Goal: Information Seeking & Learning: Learn about a topic

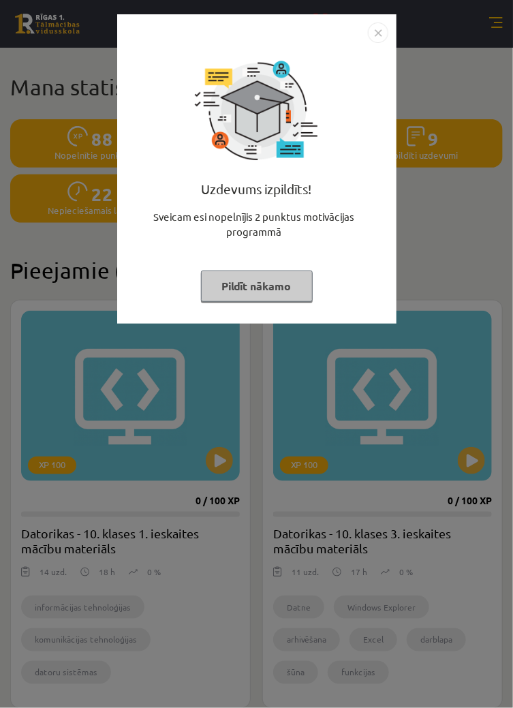
click at [274, 309] on div "Uzdevums izpildīts! Sveicam esi nopelnījis 2 punktus motivācijas programmā Pild…" at bounding box center [256, 179] width 263 height 273
click at [287, 300] on button "Pildīt nākamo" at bounding box center [257, 286] width 112 height 31
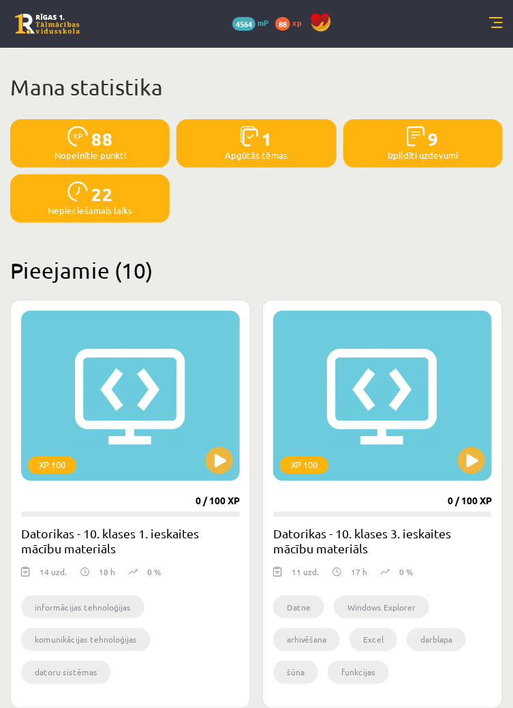
click at [492, 22] on link at bounding box center [496, 24] width 14 height 14
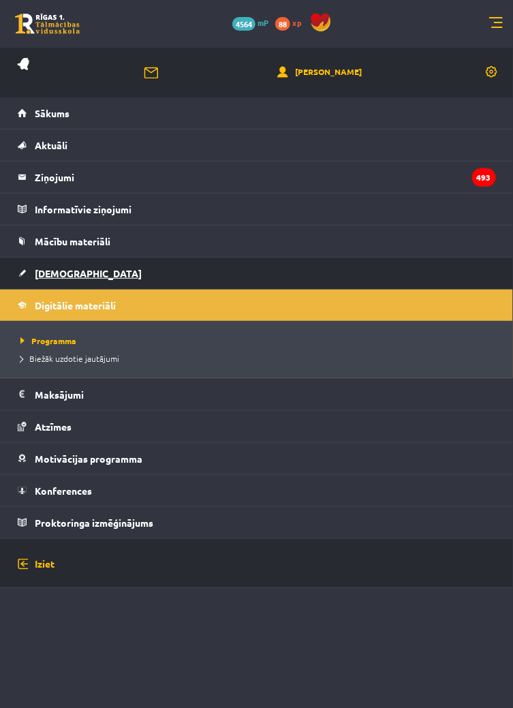
click at [61, 283] on link "[DEMOGRAPHIC_DATA]" at bounding box center [257, 273] width 479 height 31
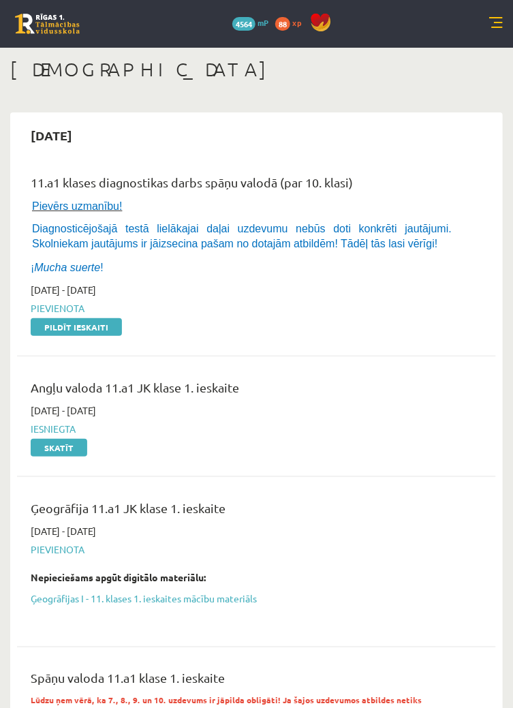
click at [489, 28] on link at bounding box center [496, 24] width 14 height 14
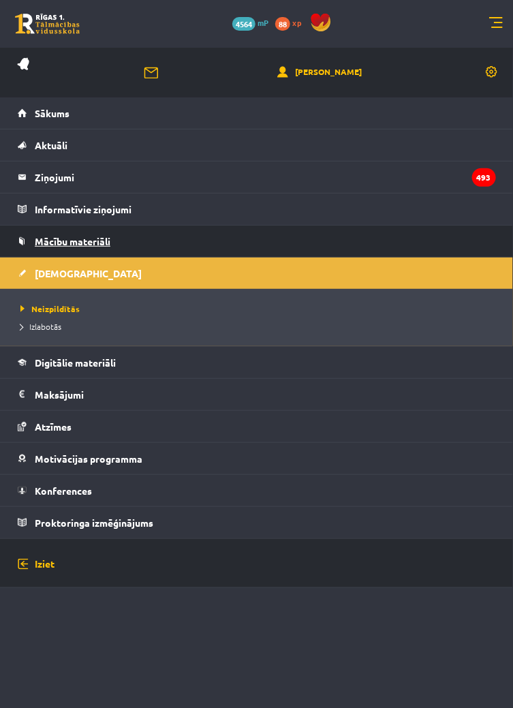
click at [119, 247] on link "Mācību materiāli" at bounding box center [257, 241] width 479 height 31
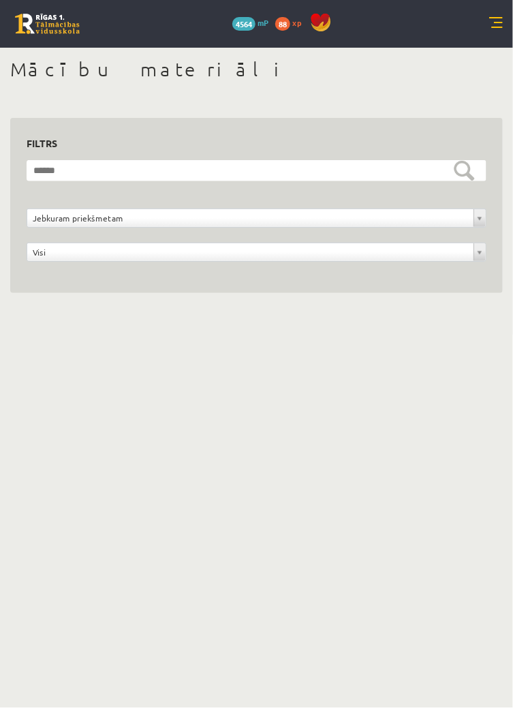
click at [496, 22] on link at bounding box center [496, 24] width 14 height 14
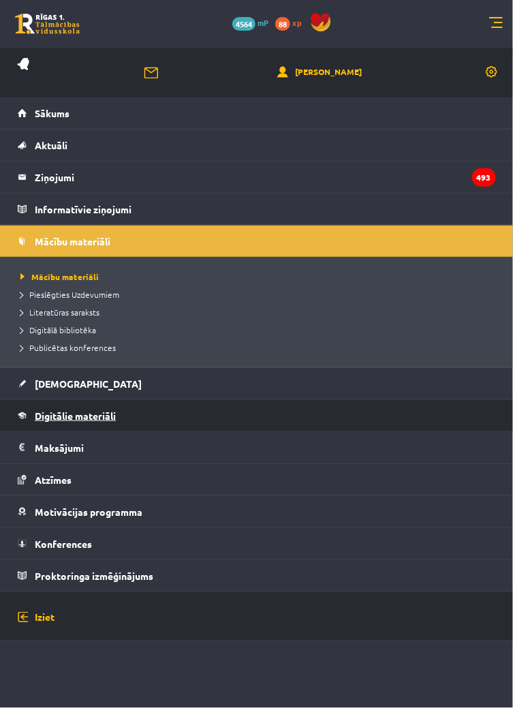
click at [88, 419] on span "Digitālie materiāli" at bounding box center [75, 416] width 81 height 12
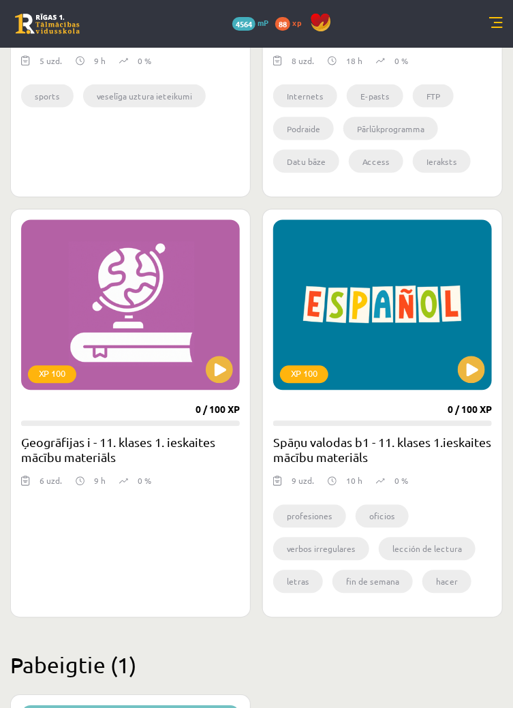
scroll to position [1682, 0]
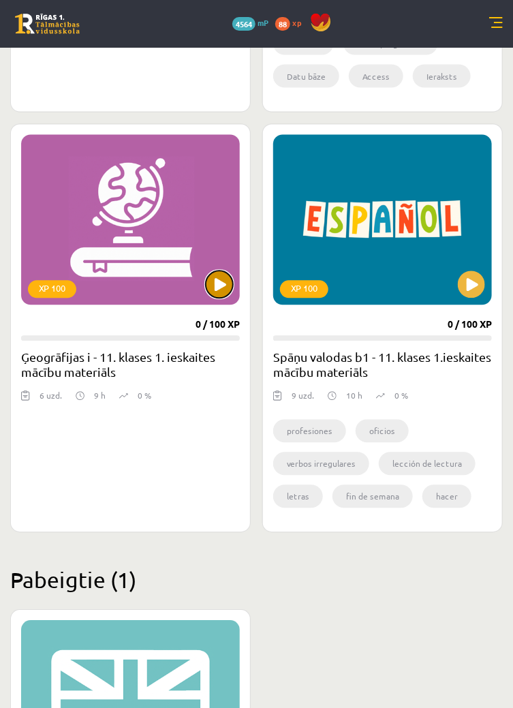
click at [220, 284] on button at bounding box center [219, 284] width 27 height 27
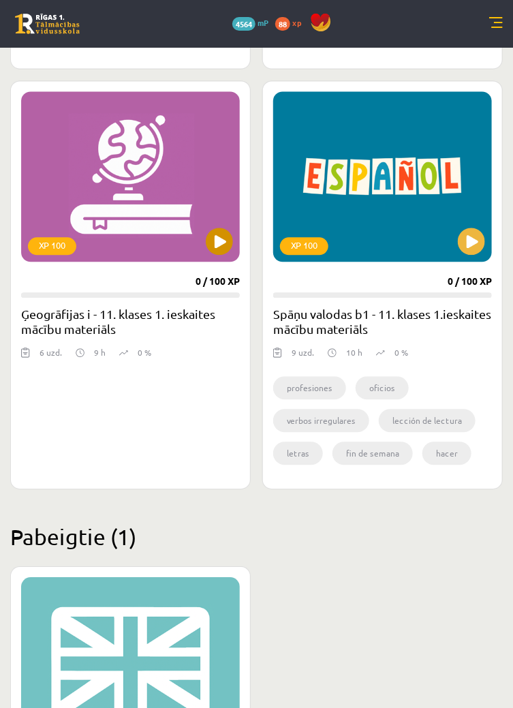
scroll to position [1827, 0]
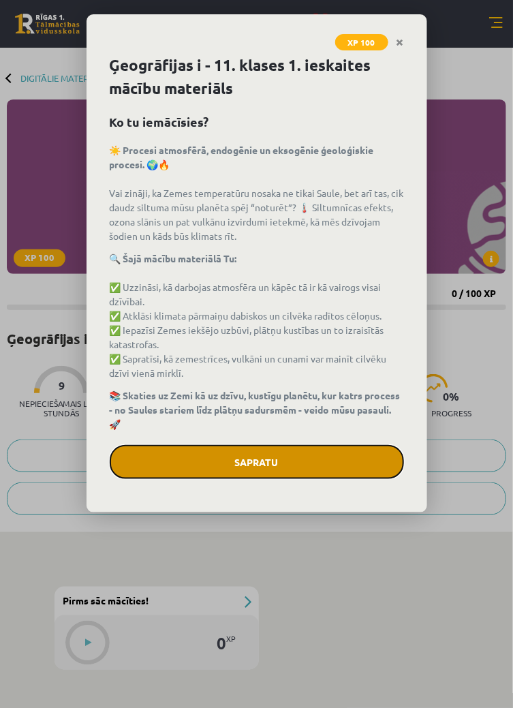
click at [316, 464] on button "Sapratu" at bounding box center [257, 462] width 294 height 34
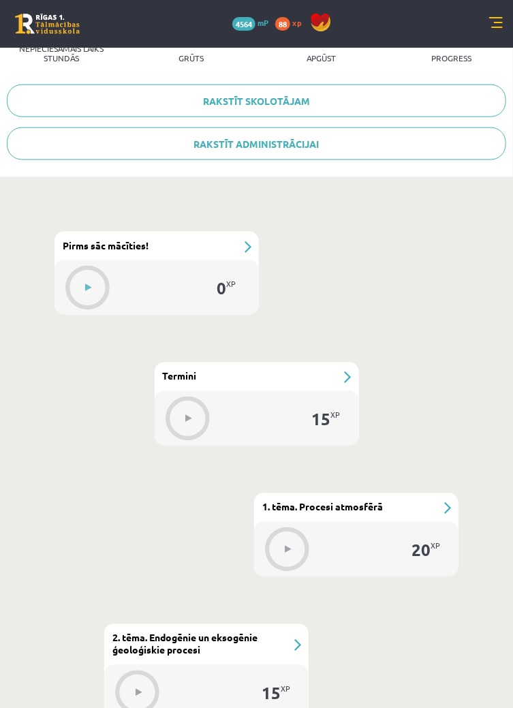
scroll to position [280, 0]
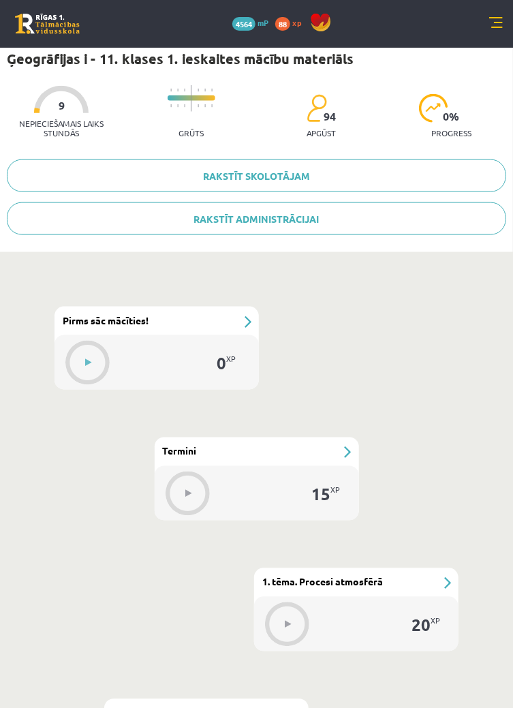
click at [226, 344] on div "0 XP" at bounding box center [225, 364] width 41 height 41
click at [222, 344] on div "0 XP" at bounding box center [225, 364] width 41 height 41
click at [241, 315] on div "#1 Pirms sāc mācīties!" at bounding box center [157, 321] width 205 height 29
click at [78, 376] on div at bounding box center [89, 362] width 44 height 37
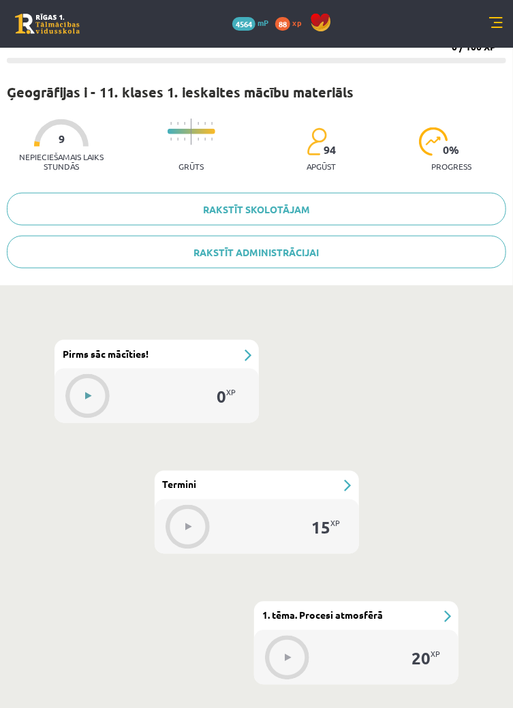
scroll to position [239, 0]
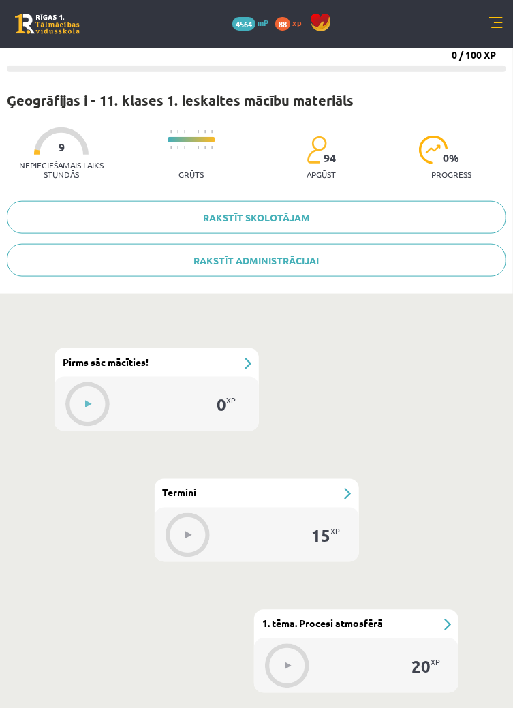
click at [196, 380] on div "0 XP" at bounding box center [157, 404] width 205 height 55
click at [86, 397] on button at bounding box center [88, 404] width 31 height 31
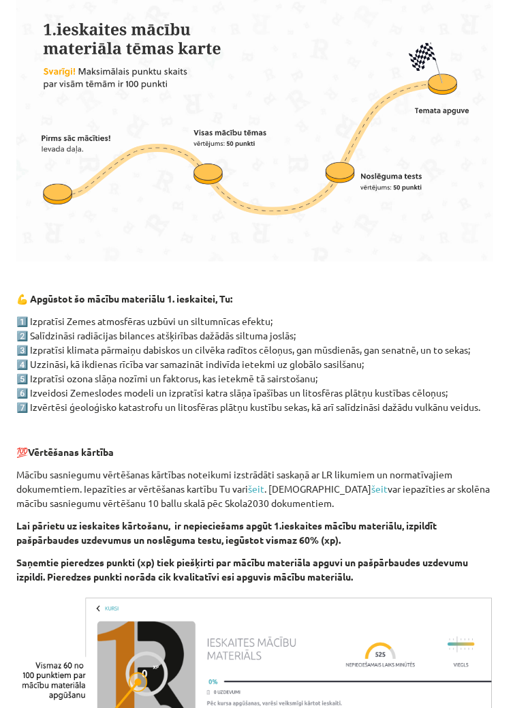
scroll to position [496, 0]
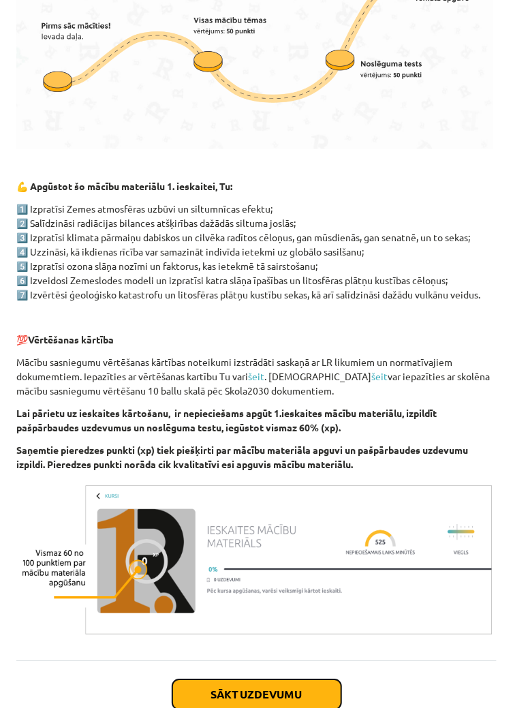
click at [281, 693] on button "Sākt uzdevumu" at bounding box center [256, 695] width 169 height 30
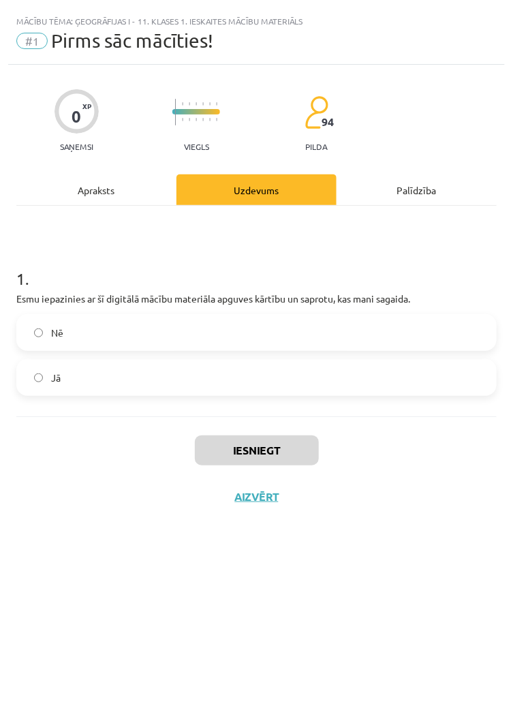
scroll to position [0, 0]
click at [167, 383] on label "Jā" at bounding box center [257, 378] width 478 height 34
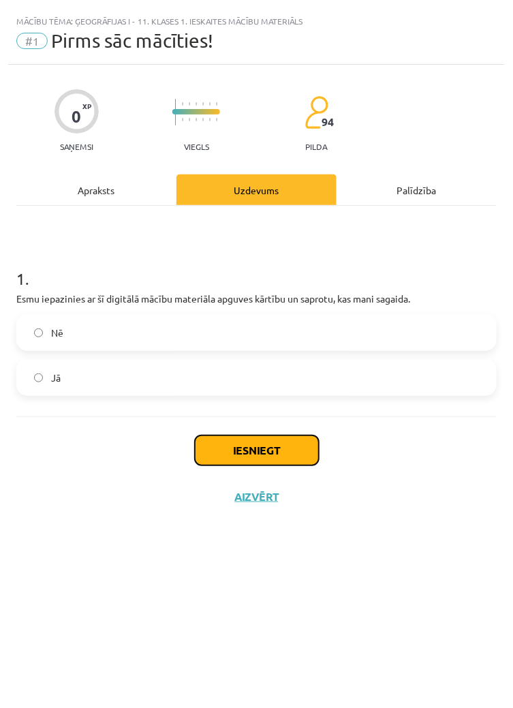
click at [280, 447] on button "Iesniegt" at bounding box center [257, 451] width 124 height 30
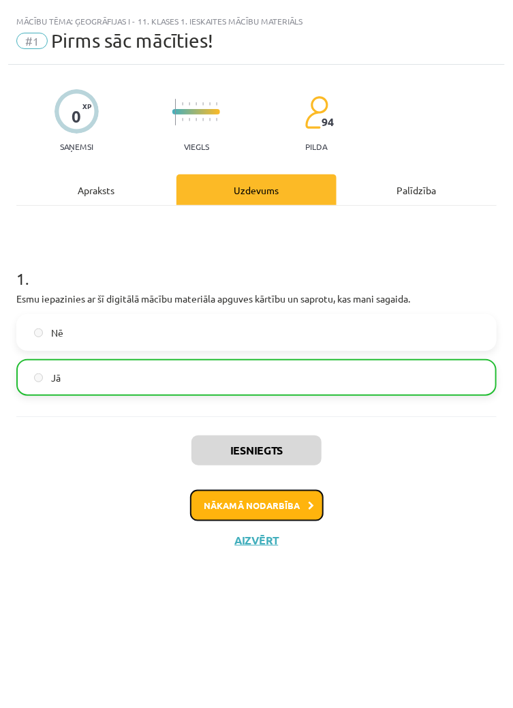
click at [295, 502] on button "Nākamā nodarbība" at bounding box center [257, 505] width 134 height 31
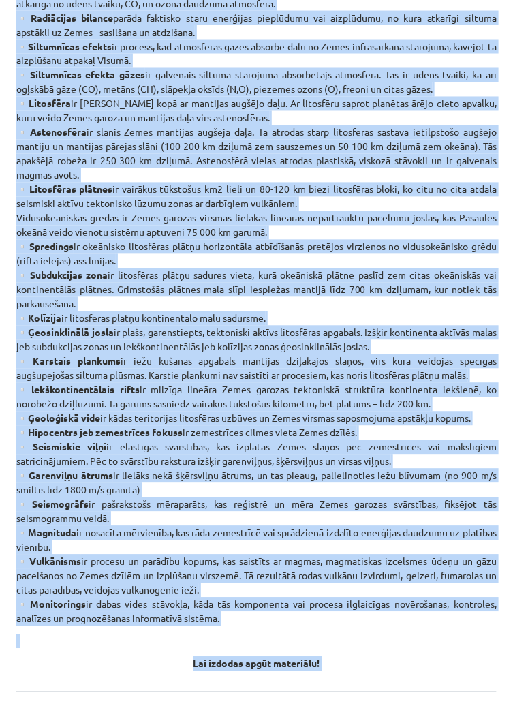
scroll to position [597, 0]
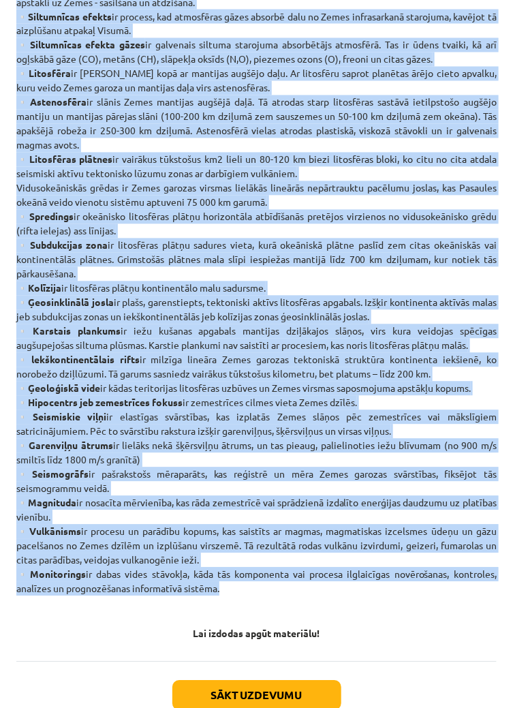
copy p "▫️Atmosfēra nav viendabīga, to veido 4 slāņi - troposfēra, stratosfēra, mezosfē…"
